Goal: Task Accomplishment & Management: Complete application form

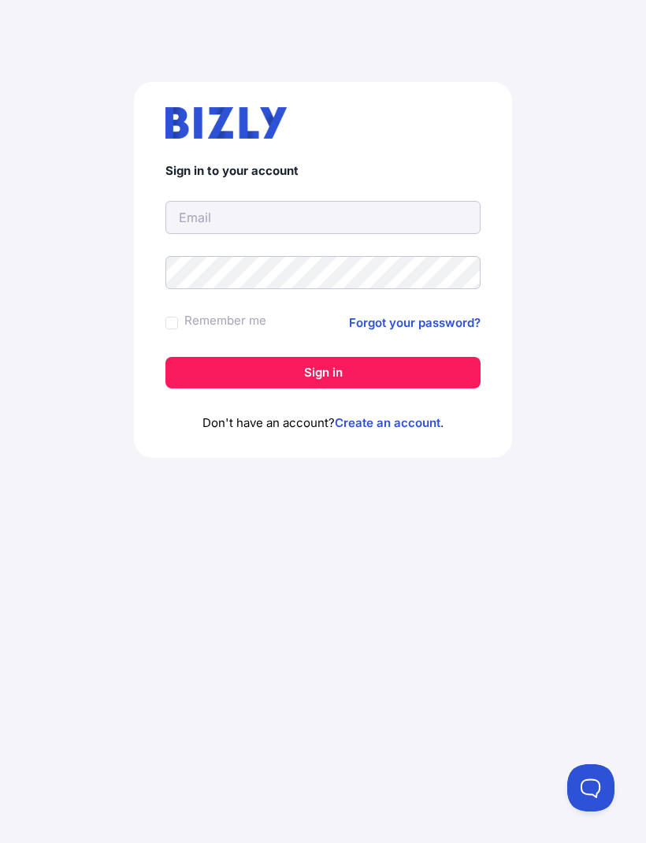
click at [382, 428] on link "Create an account" at bounding box center [388, 422] width 106 height 15
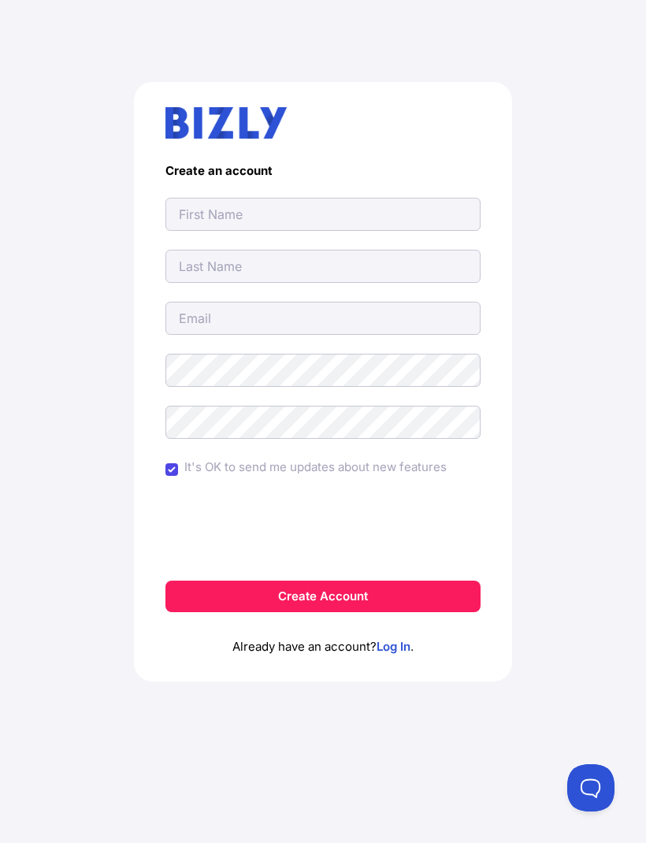
click at [261, 218] on input "text" at bounding box center [323, 214] width 315 height 33
type input "[PERSON_NAME]"
click at [285, 262] on input "text" at bounding box center [323, 266] width 315 height 33
type input "[PERSON_NAME]"
click at [240, 315] on input "email" at bounding box center [323, 318] width 315 height 33
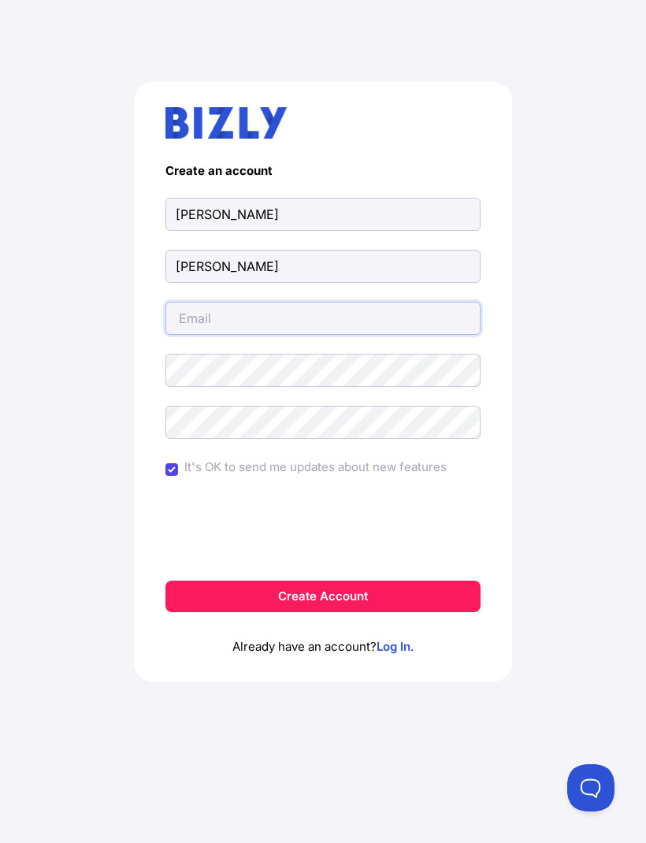
type input "[EMAIL_ADDRESS][DOMAIN_NAME]"
click at [175, 466] on input "It's OK to send me updates about new features" at bounding box center [172, 470] width 13 height 13
checkbox input "false"
click at [339, 600] on button "Create Account" at bounding box center [323, 597] width 315 height 32
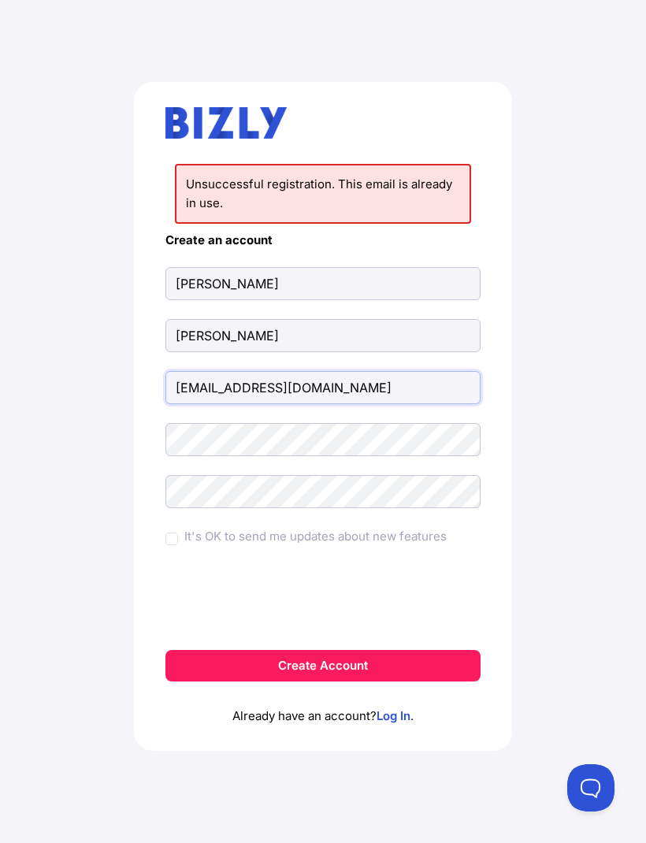
click at [388, 385] on input "[EMAIL_ADDRESS][DOMAIN_NAME]" at bounding box center [323, 387] width 315 height 33
type input "[EMAIL_ADDRESS][DOMAIN_NAME]"
click at [605, 441] on div "Unsuccessful registration. This email is already in use. Create an account [PER…" at bounding box center [323, 423] width 583 height 758
click at [343, 663] on button "Create Account" at bounding box center [323, 666] width 315 height 32
